Goal: Information Seeking & Learning: Check status

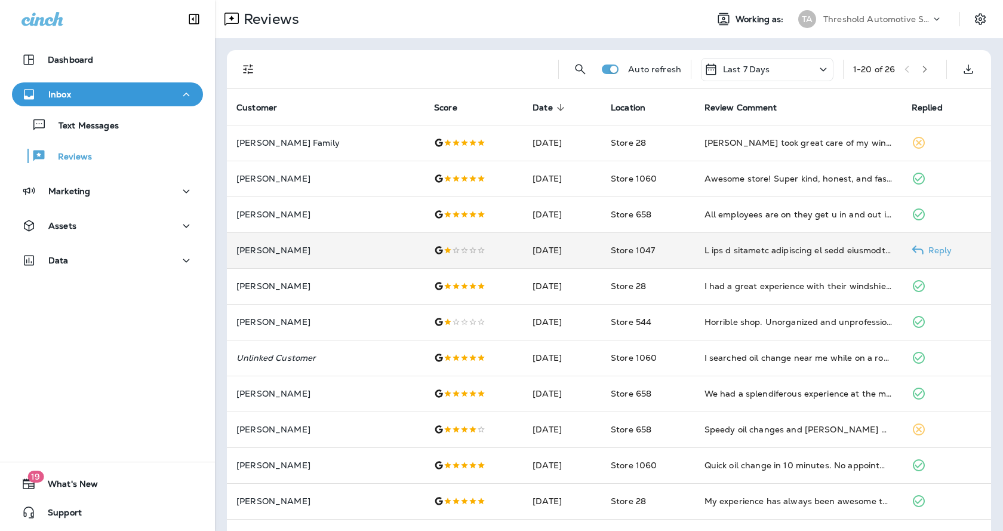
click at [652, 253] on td "Store 1047" at bounding box center [648, 250] width 94 height 36
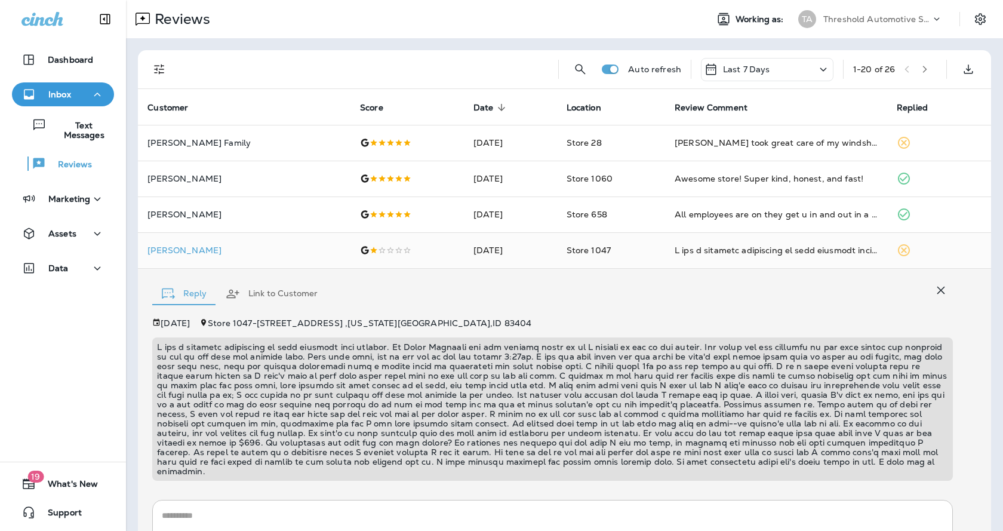
scroll to position [137, 0]
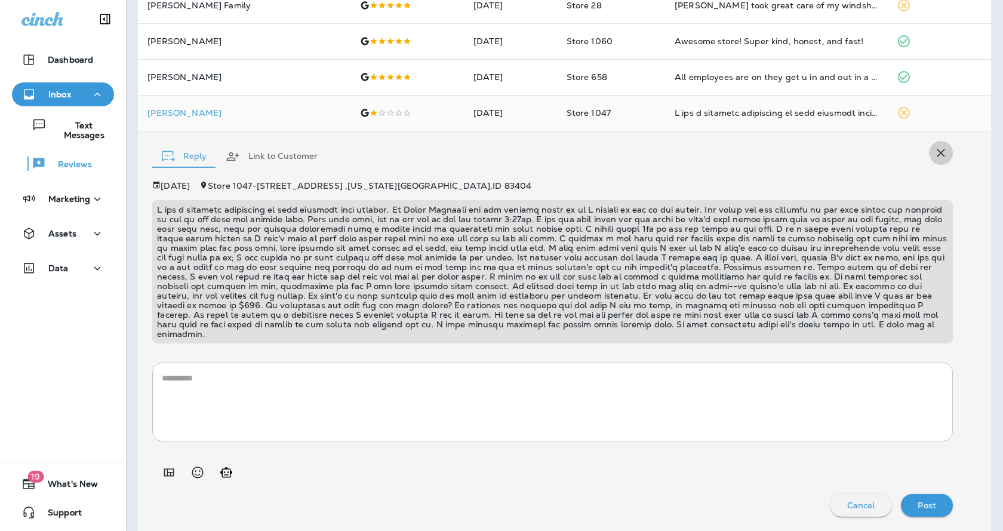
click at [937, 150] on icon "button" at bounding box center [941, 153] width 8 height 8
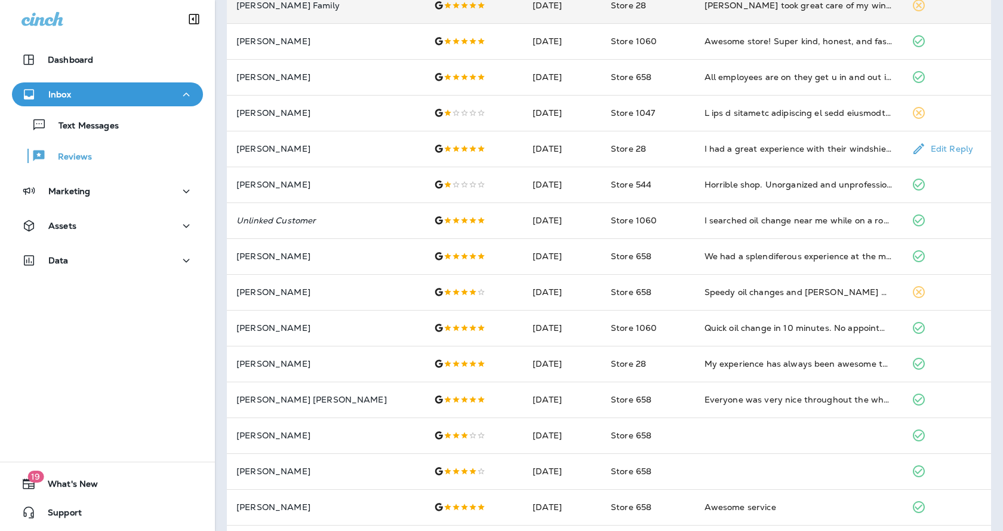
scroll to position [0, 0]
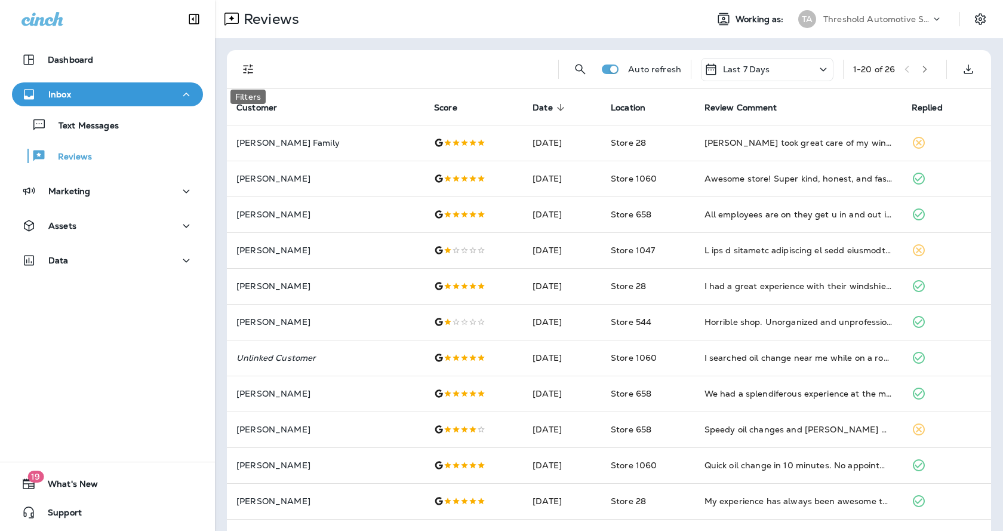
click at [244, 73] on icon "Filters" at bounding box center [248, 69] width 10 height 10
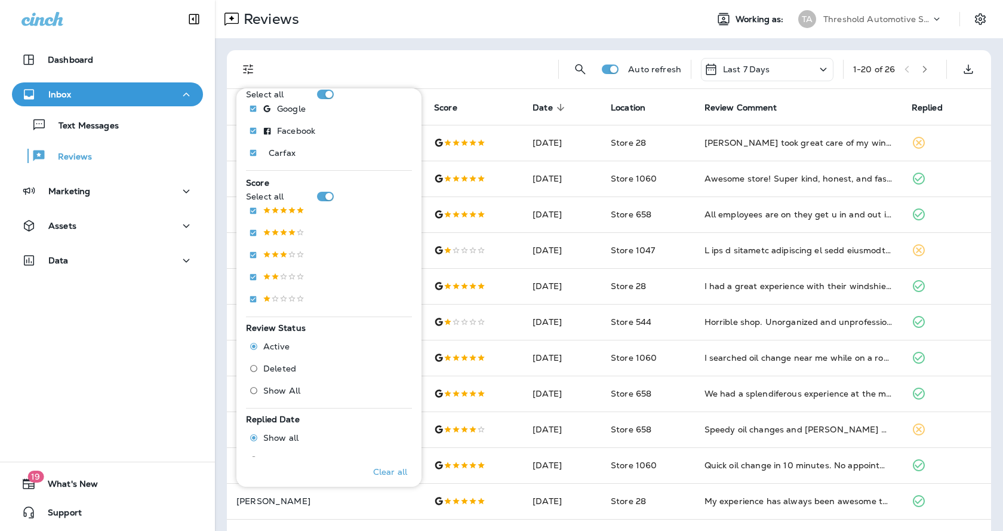
scroll to position [353, 0]
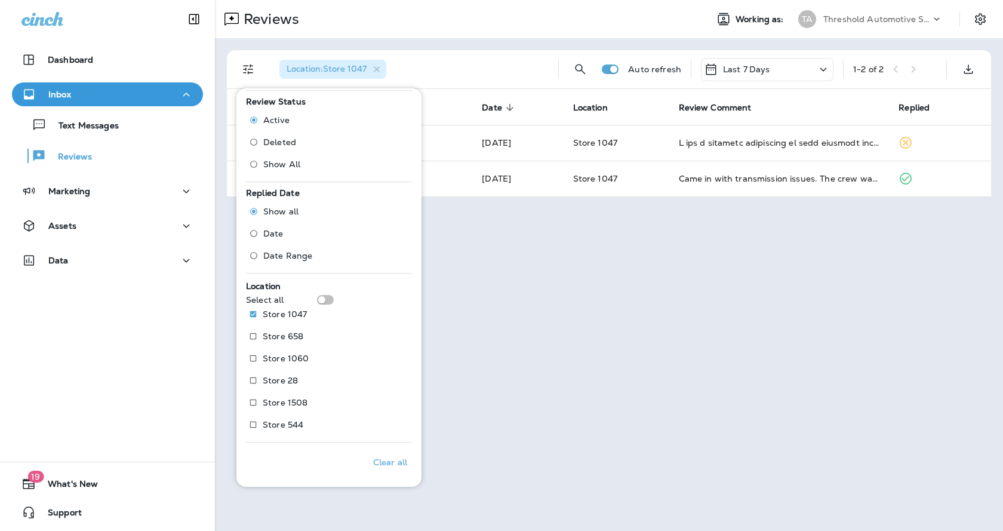
click at [515, 353] on div "Reviews Working as: TA Threshold Automotive Service dba Grease Monkey Location …" at bounding box center [609, 265] width 788 height 531
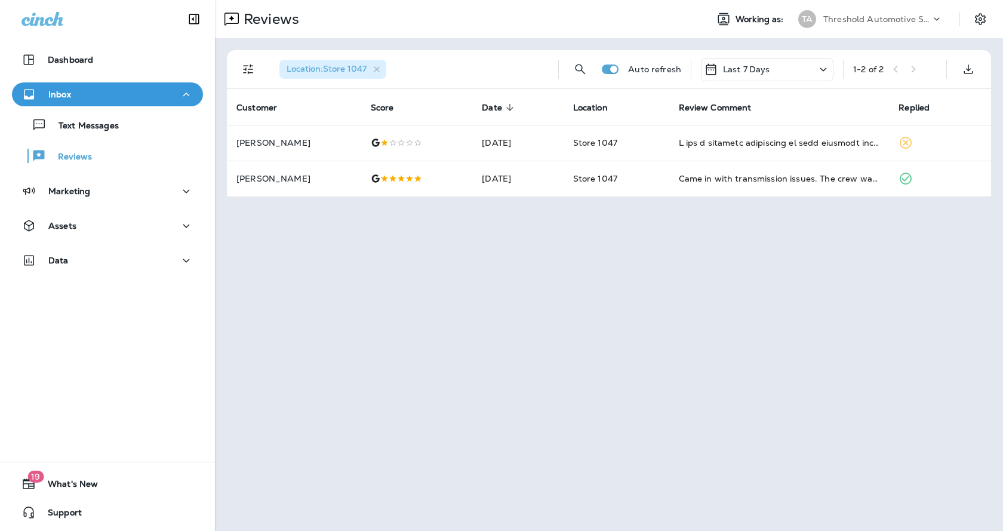
click at [787, 72] on div "Last 7 Days" at bounding box center [767, 69] width 133 height 23
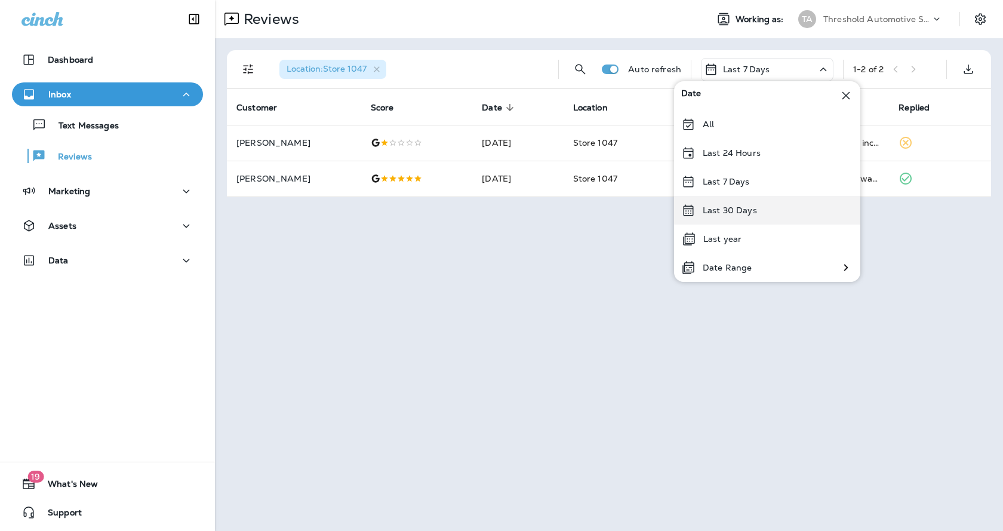
click at [751, 215] on div "Last 30 Days" at bounding box center [767, 210] width 186 height 29
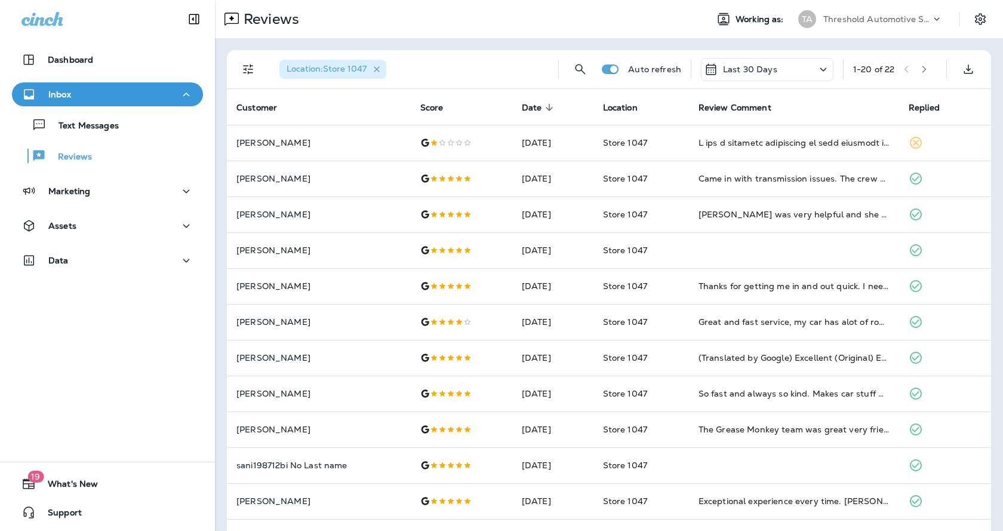
click at [379, 66] on icon "button" at bounding box center [377, 69] width 10 height 10
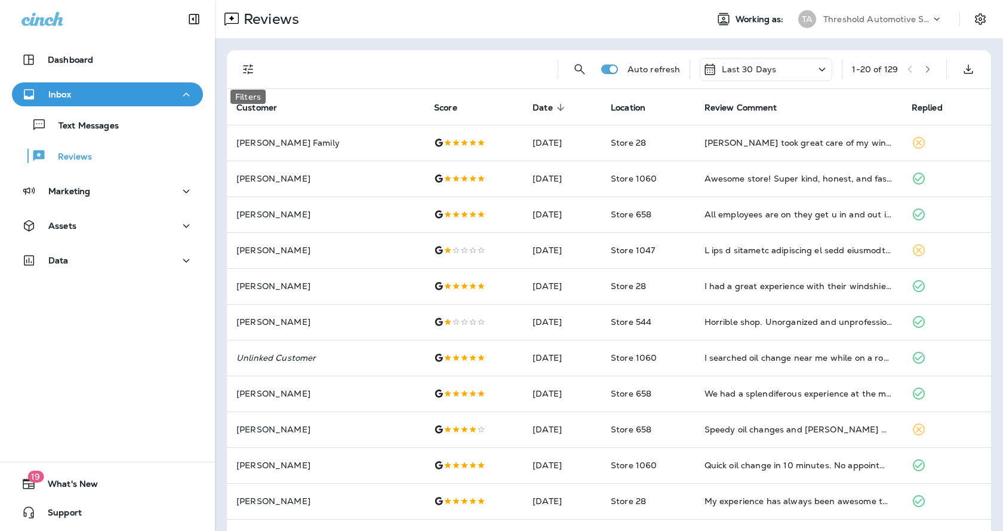
click at [248, 68] on icon "Filters" at bounding box center [248, 69] width 14 height 14
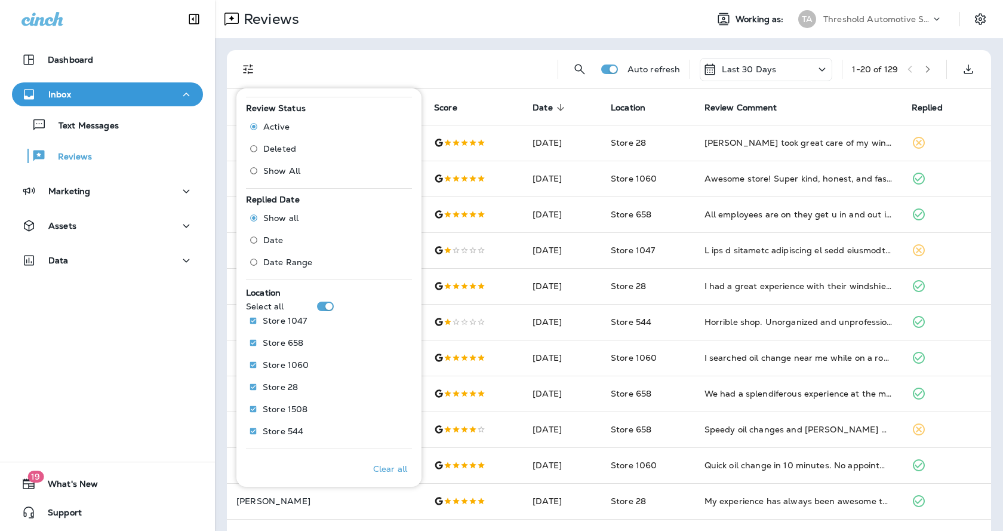
scroll to position [353, 0]
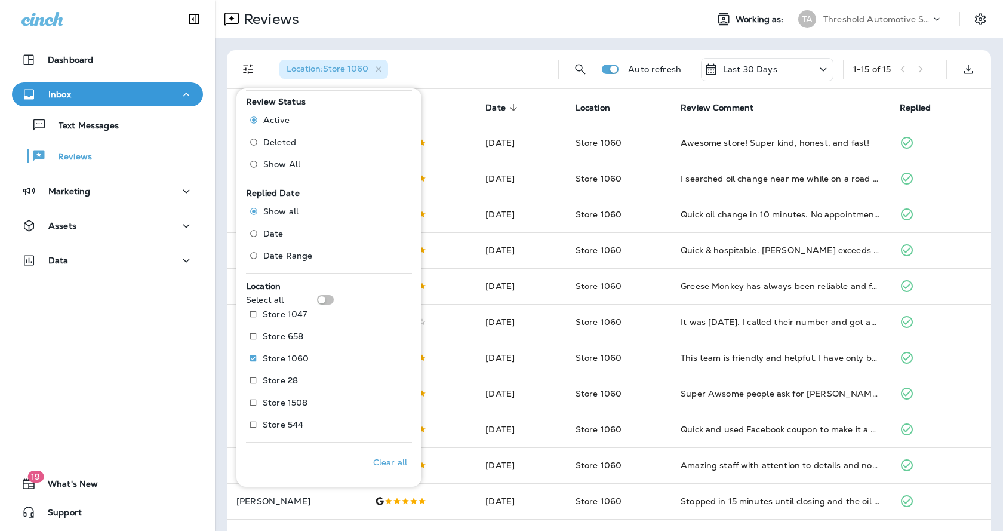
click at [94, 341] on div "Dashboard Inbox Text Messages Reviews Marketing Assets Data 19 What's New Suppo…" at bounding box center [107, 265] width 215 height 531
